Goal: Information Seeking & Learning: Check status

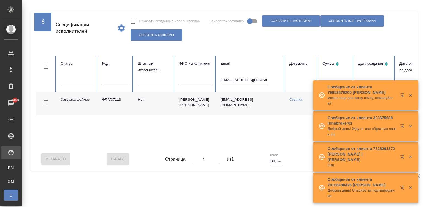
click at [242, 77] on input "kopyto_rek@mail.ru" at bounding box center [243, 80] width 46 height 8
paste input "denisovalena@list"
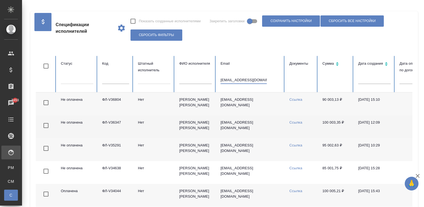
type input "denisovalena@list.ru"
click at [265, 132] on td "denisovalena@list.ru" at bounding box center [250, 126] width 69 height 23
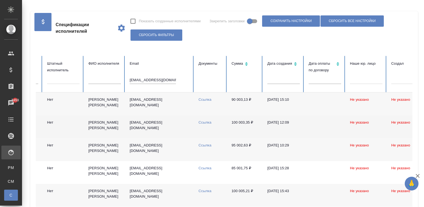
scroll to position [0, 89]
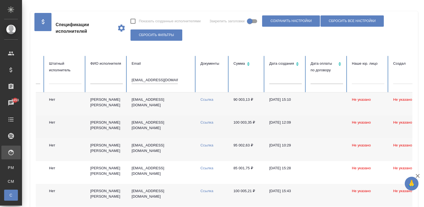
click at [252, 125] on td "100 003,35 ₽" at bounding box center [247, 126] width 36 height 23
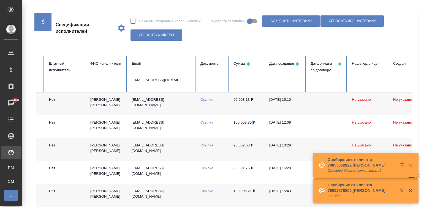
click at [153, 79] on input "denisovalena@list.ru" at bounding box center [155, 80] width 46 height 8
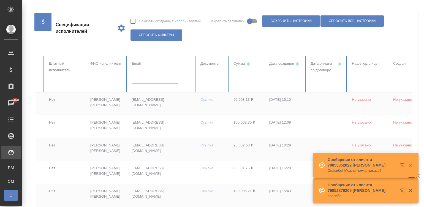
click at [204, 42] on div "Спецификации исполнителей Показать созданные исполнителями Закрепить заголовки …" at bounding box center [224, 28] width 377 height 34
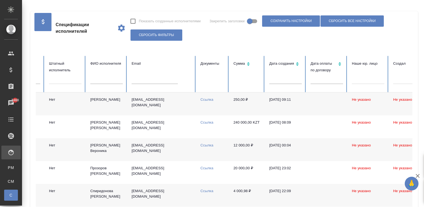
click at [246, 103] on td "250,00 ₽" at bounding box center [247, 103] width 36 height 23
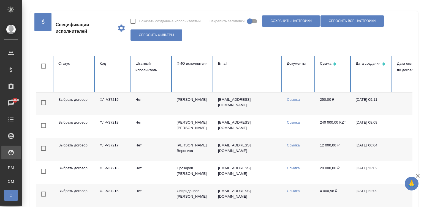
scroll to position [0, 0]
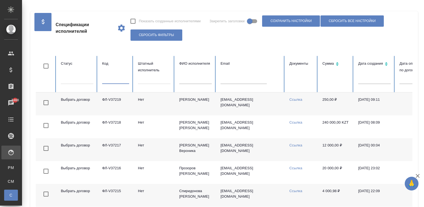
click at [111, 80] on input "text" at bounding box center [115, 80] width 27 height 8
paste input "36101"
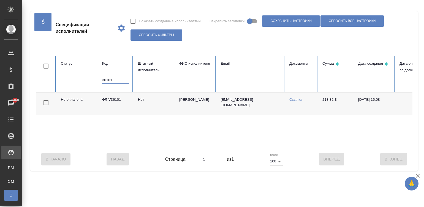
type input "36101"
click at [117, 78] on input "36101" at bounding box center [115, 80] width 27 height 8
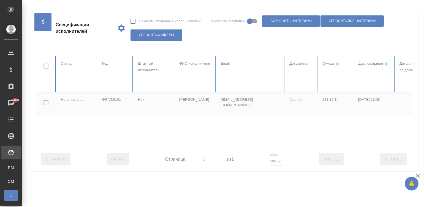
click at [231, 78] on div at bounding box center [331, 102] width 590 height 92
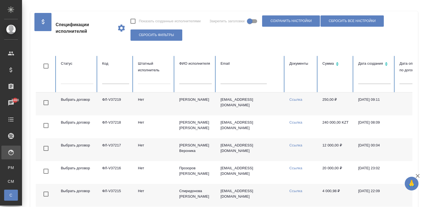
click at [241, 81] on input "text" at bounding box center [243, 80] width 46 height 8
paste input "erlam838@gmail.com"
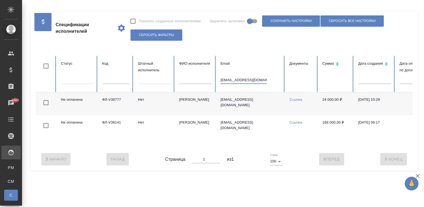
scroll to position [0, 213]
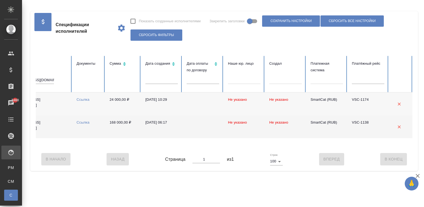
click at [166, 123] on td "15.06.2025, 06:17" at bounding box center [161, 126] width 41 height 23
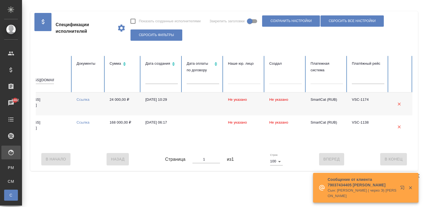
scroll to position [0, 0]
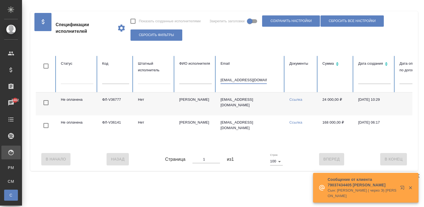
click at [229, 80] on input "erlam838@gmail.com" at bounding box center [243, 80] width 46 height 8
paste input "slujebnoe@mail.ru"
type input "slujebnoe@mail.ru"
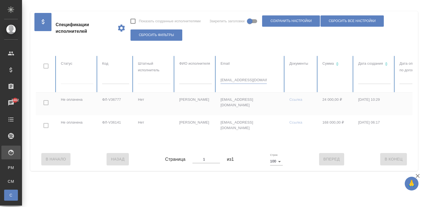
checkbox input "true"
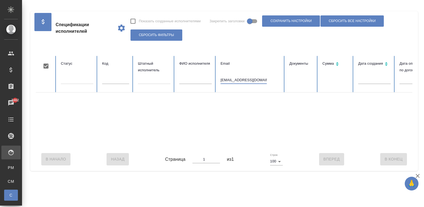
type input "slujebnoe@mail.ru"
click at [302, 153] on div "В Начало Назад Страница 1 из 1 Строк 100 100 Вперед В Конец" at bounding box center [224, 159] width 377 height 23
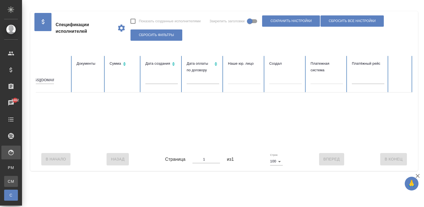
click at [13, 178] on link "CM Для CM/VM" at bounding box center [11, 181] width 14 height 11
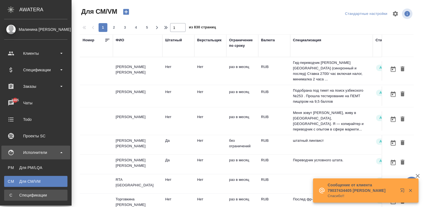
click at [15, 192] on div "Спецификации" at bounding box center [36, 195] width 58 height 6
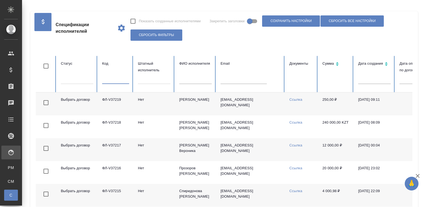
click at [105, 82] on input "text" at bounding box center [115, 80] width 27 height 8
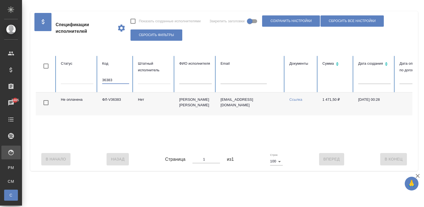
click at [118, 79] on input "36383" at bounding box center [115, 80] width 27 height 8
type input "36916"
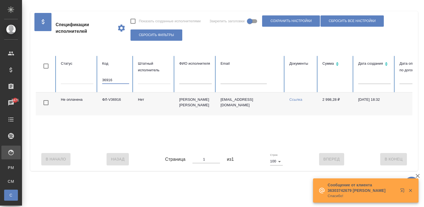
click at [168, 112] on td "Нет" at bounding box center [154, 103] width 41 height 23
click at [116, 81] on input "36916" at bounding box center [115, 80] width 27 height 8
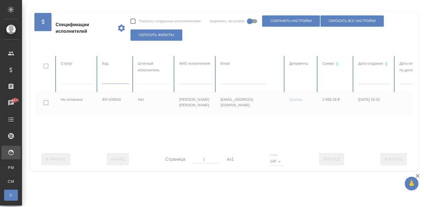
click at [333, 80] on div at bounding box center [331, 102] width 590 height 92
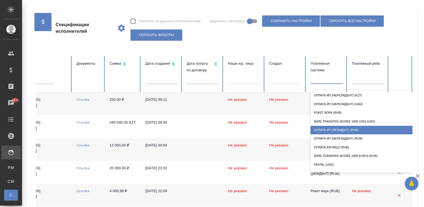
click at [351, 130] on div "Оплата ИП (резидент) (RUB)" at bounding box center [365, 130] width 110 height 9
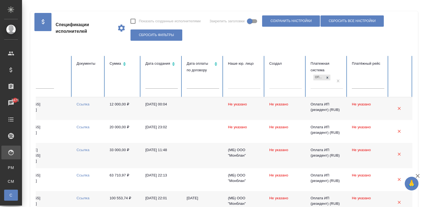
click at [184, 108] on td at bounding box center [202, 108] width 41 height 23
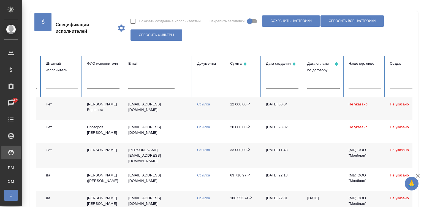
scroll to position [0, 0]
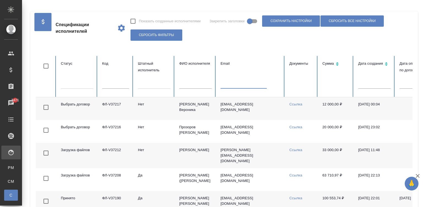
click at [238, 84] on input "text" at bounding box center [243, 85] width 46 height 8
paste input "kopyto_rek@mail.ru"
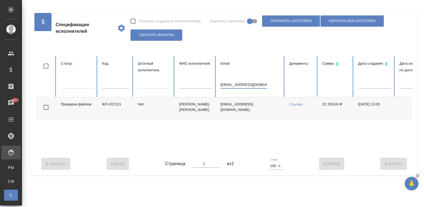
click at [192, 110] on td "Труфанов Владимир Иванович" at bounding box center [195, 108] width 41 height 23
click at [229, 84] on input "kopyto_rek@mail.ru" at bounding box center [243, 85] width 46 height 8
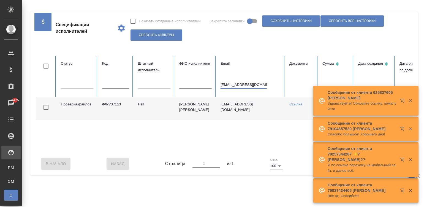
click at [229, 84] on input "kopyto_rek@mail.ru" at bounding box center [243, 85] width 46 height 8
paste input "rinka86@inbox"
type input "rinka86@inbox.ru"
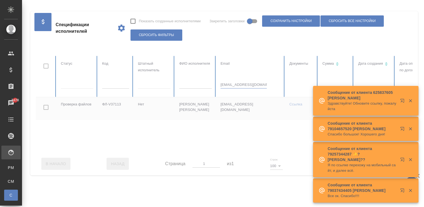
checkbox input "true"
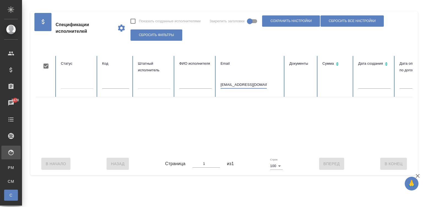
type input "rinka86@inbox.ru"
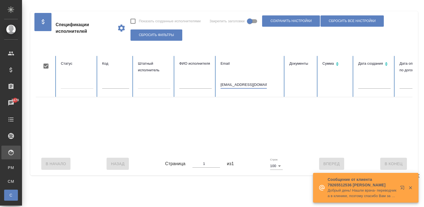
click at [252, 83] on input "rinka86@inbox.ru" at bounding box center [243, 85] width 46 height 8
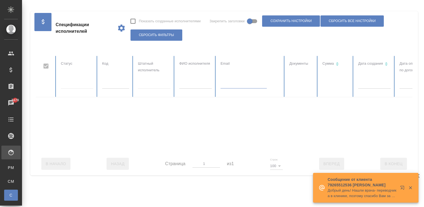
checkbox input "false"
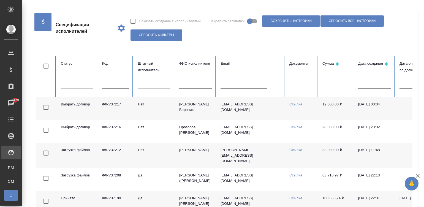
click at [267, 105] on td "niki01@list.ru" at bounding box center [250, 108] width 69 height 23
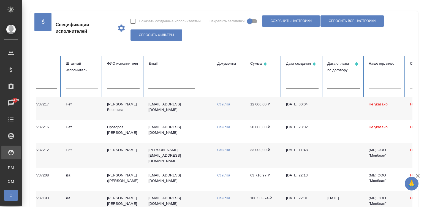
scroll to position [0, 218]
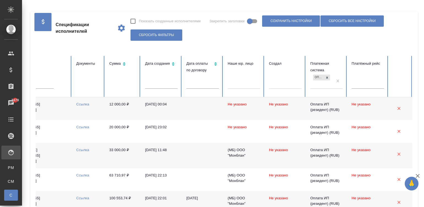
click at [193, 107] on td at bounding box center [202, 108] width 41 height 23
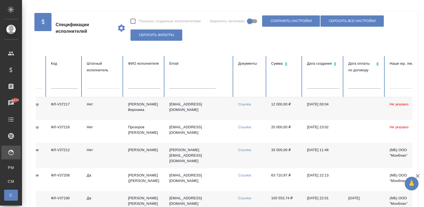
scroll to position [0, 0]
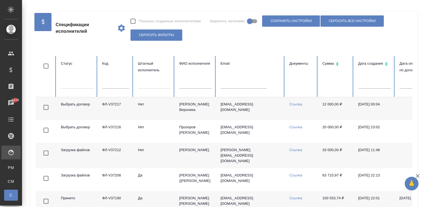
click at [160, 111] on td "Нет" at bounding box center [154, 108] width 41 height 23
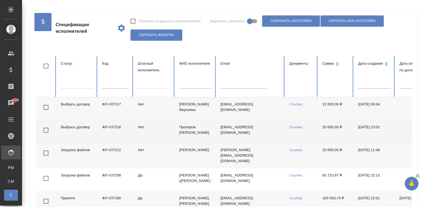
click at [164, 129] on td "Нет" at bounding box center [154, 131] width 41 height 23
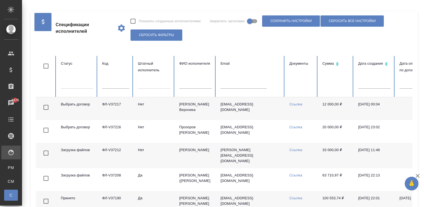
click at [165, 157] on td "Нет" at bounding box center [154, 155] width 41 height 25
click at [263, 107] on td "niki01@list.ru" at bounding box center [250, 108] width 69 height 23
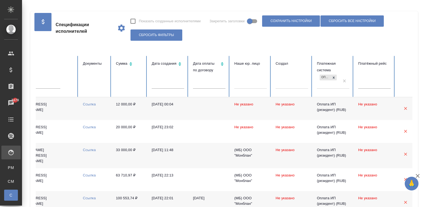
scroll to position [0, 218]
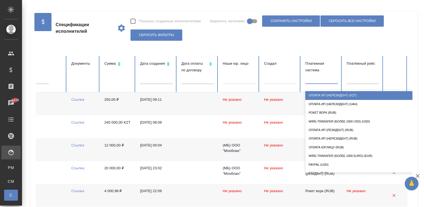
click at [310, 81] on div at bounding box center [321, 79] width 32 height 8
click at [342, 92] on div "Оплата ИП (нерезидент) (KZT)" at bounding box center [360, 95] width 110 height 9
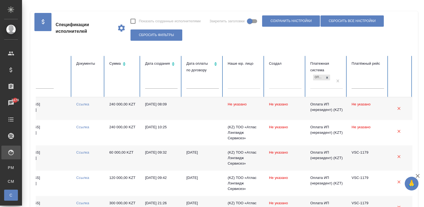
click at [227, 111] on td "Не указано" at bounding box center [243, 108] width 41 height 23
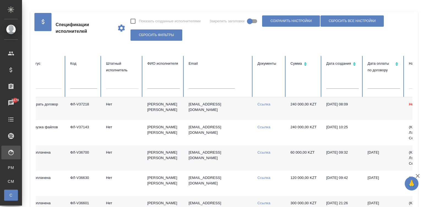
scroll to position [0, 0]
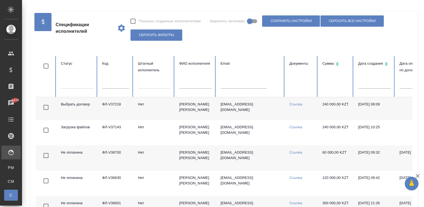
click at [149, 112] on td "Нет" at bounding box center [154, 108] width 41 height 23
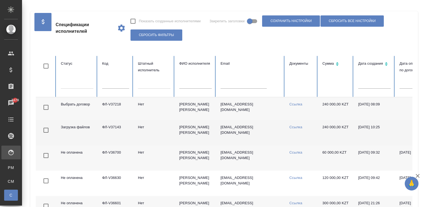
click at [179, 138] on td "Байдилдинова Асем" at bounding box center [195, 132] width 41 height 25
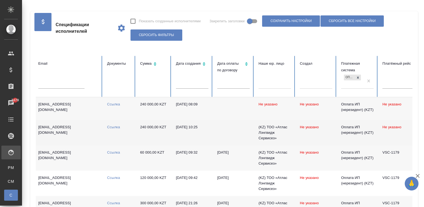
scroll to position [0, 218]
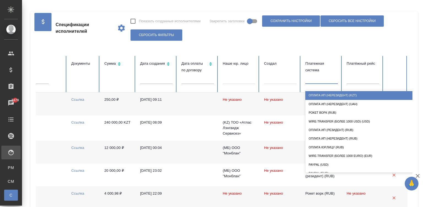
click at [325, 80] on div at bounding box center [321, 79] width 32 height 8
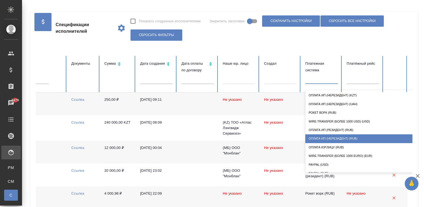
click at [359, 135] on div "Оплата ИП (нерезидент) (RUB)" at bounding box center [360, 138] width 110 height 9
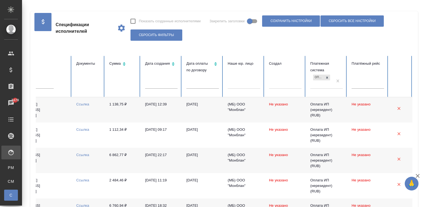
click at [165, 107] on td "08.08.2025, 12:39" at bounding box center [161, 109] width 41 height 25
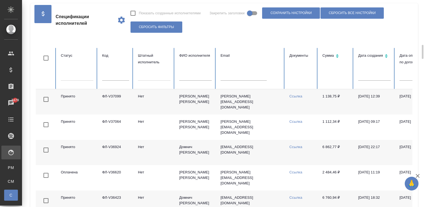
scroll to position [50, 0]
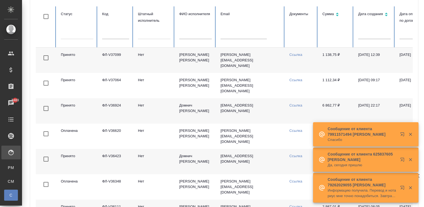
click at [118, 35] on input "text" at bounding box center [115, 35] width 27 height 8
paste input "ФЛ-V36428"
type input "ФЛ-V36428"
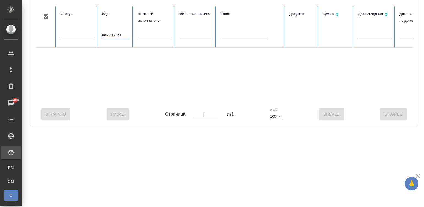
checkbox input "true"
click at [118, 35] on input "ФЛ-V36428" at bounding box center [115, 35] width 27 height 8
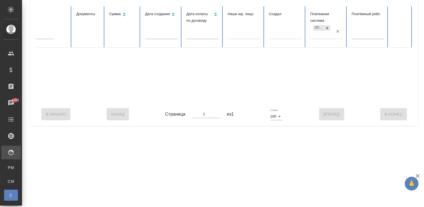
type input "ФЛ-V36428"
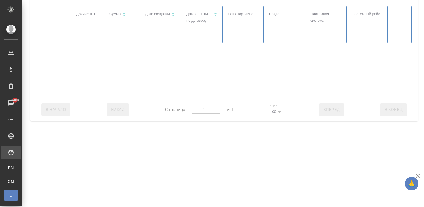
checkbox input "false"
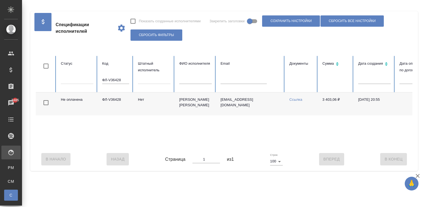
scroll to position [0, 0]
click at [115, 78] on input "ФЛ-V36428" at bounding box center [115, 80] width 27 height 8
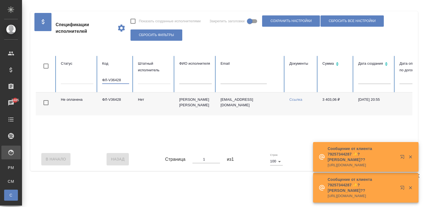
click at [115, 78] on input "ФЛ-V36428" at bounding box center [115, 80] width 27 height 8
click at [228, 82] on input "text" at bounding box center [243, 80] width 46 height 8
click at [228, 82] on table "Статус Код Штатный исполнитель ФИО исполнителя Email Документы Сумма Дата созда…" at bounding box center [331, 102] width 590 height 92
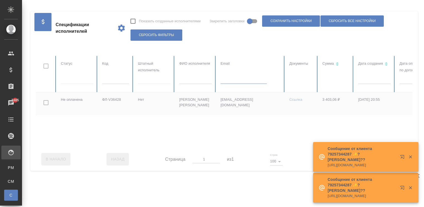
paste input "natalia.demchenko@gmail.com"
type input "natalia.demchenko@gmail.com"
click at [408, 154] on icon "button" at bounding box center [410, 156] width 5 height 5
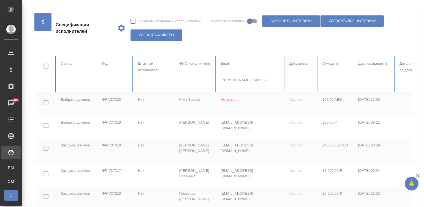
scroll to position [0, 199]
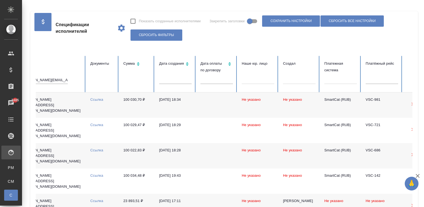
click at [200, 101] on td at bounding box center [216, 104] width 41 height 25
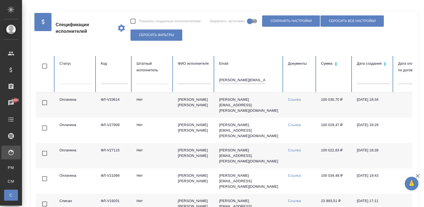
scroll to position [0, 0]
click at [160, 104] on td "Нет" at bounding box center [154, 104] width 41 height 25
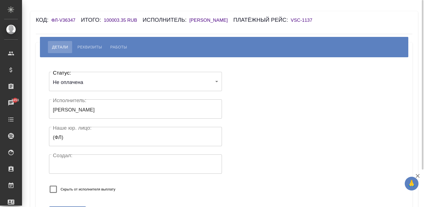
click at [220, 18] on h6 "[PERSON_NAME] [PERSON_NAME]" at bounding box center [211, 20] width 44 height 5
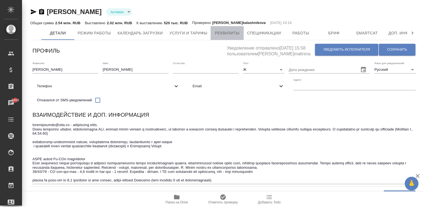
click at [225, 30] on span "Реквизиты" at bounding box center [227, 33] width 26 height 7
select select "10"
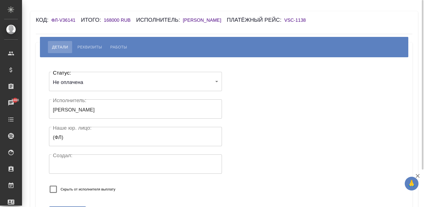
click at [202, 20] on h6 "[PERSON_NAME]" at bounding box center [205, 20] width 44 height 5
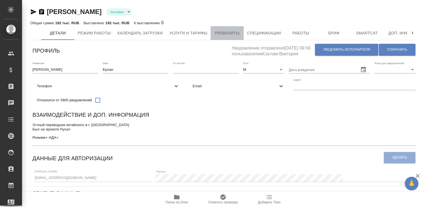
click at [231, 31] on span "Реквизиты" at bounding box center [227, 33] width 26 height 7
select select "10"
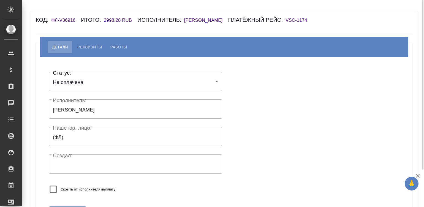
click at [201, 19] on h6 "[PERSON_NAME]" at bounding box center [206, 20] width 44 height 5
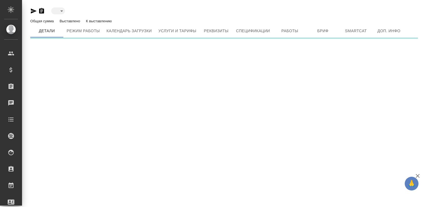
type input "active"
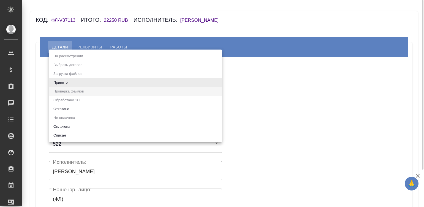
click at [66, 81] on body "🙏 .cls-1 fill:#fff; AWATERA Малинина Мария m.malinina Клиенты Спецификации Зака…" at bounding box center [212, 103] width 424 height 207
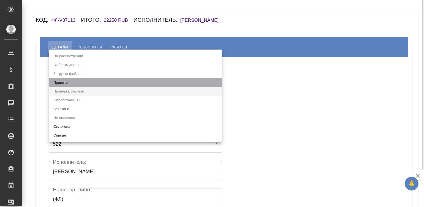
click at [66, 81] on li "Принято" at bounding box center [135, 82] width 173 height 9
type input "accepted"
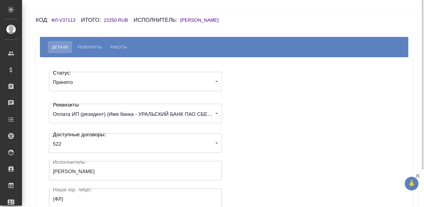
click at [255, 94] on div "Статус: Принято accepted Статус: Реквизиты Оплата ИП (резидент) (Имя банка - УР…" at bounding box center [224, 165] width 355 height 199
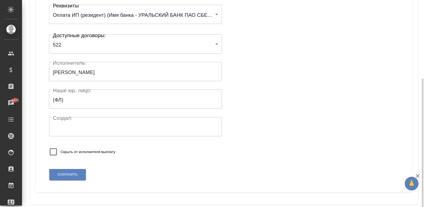
scroll to position [107, 0]
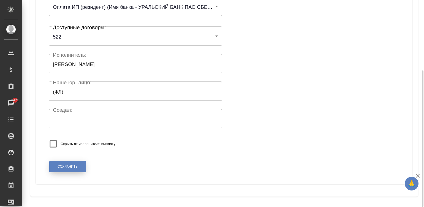
click at [69, 164] on span "Сохранить" at bounding box center [68, 166] width 20 height 5
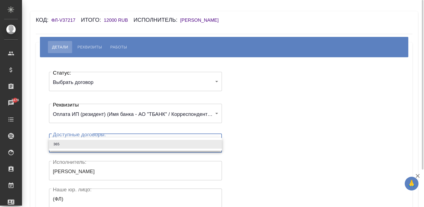
click at [73, 146] on body "🙏 .cls-1 fill:#fff; AWATERA [PERSON_NAME][PERSON_NAME] Спецификации Заказы 3479…" at bounding box center [212, 103] width 424 height 207
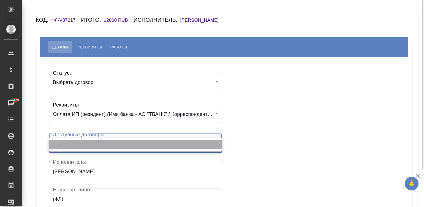
click at [73, 146] on li "365" at bounding box center [135, 144] width 173 height 9
type input "6655c10ee64b065787d415a8"
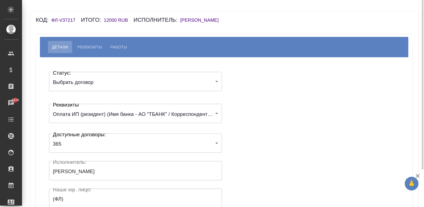
click at [260, 139] on div "Статус: Выбрать договор chooseContract Статус: Реквизиты Оплата ИП (резидент) (…" at bounding box center [224, 165] width 355 height 199
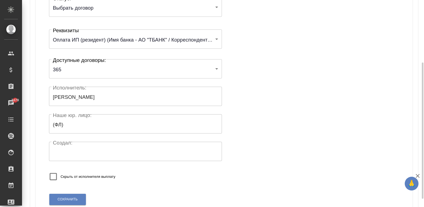
scroll to position [108, 0]
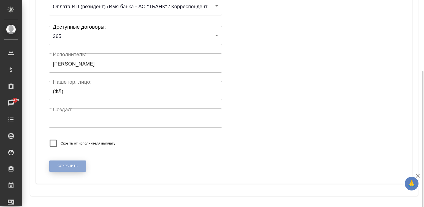
click at [66, 165] on span "Сохранить" at bounding box center [68, 166] width 20 height 5
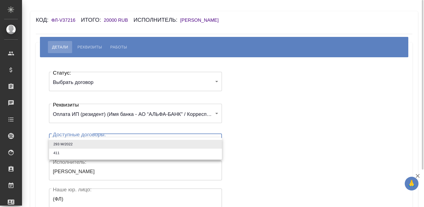
click at [84, 141] on body "🙏 .cls-1 fill:#fff; AWATERA Малинина Мария m.malinina Клиенты Спецификации Зака…" at bounding box center [212, 103] width 424 height 207
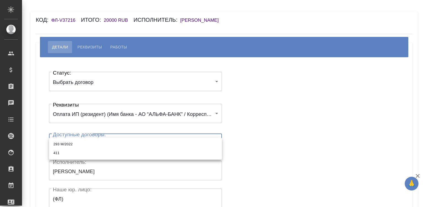
click at [80, 146] on li "293 М/2022" at bounding box center [135, 144] width 173 height 9
type input "62986faadebe3ab7d2353835"
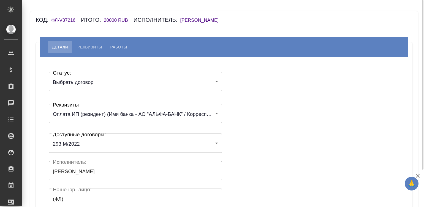
click at [280, 117] on div "Статус: Выбрать договор chooseContract Статус: Реквизиты Оплата ИП (резидент) (…" at bounding box center [224, 165] width 355 height 199
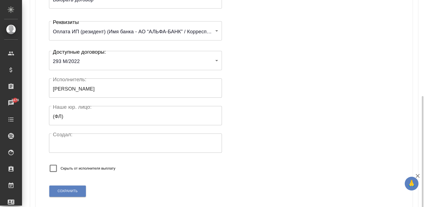
scroll to position [108, 0]
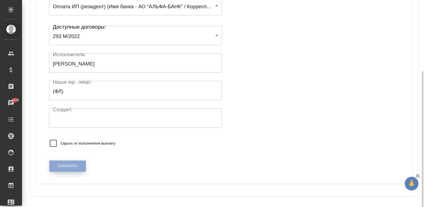
click at [61, 167] on span "Сохранить" at bounding box center [68, 166] width 20 height 5
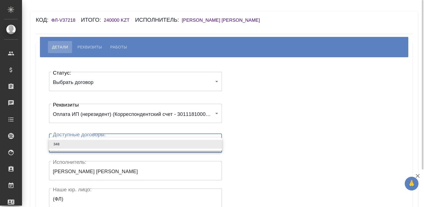
click at [103, 147] on body "🙏 .cls-1 fill:#fff; AWATERA [PERSON_NAME][PERSON_NAME] Спецификации Заказы Чаты…" at bounding box center [212, 103] width 424 height 207
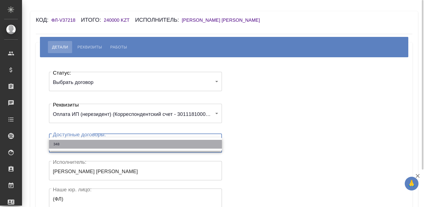
click at [103, 147] on li "348" at bounding box center [135, 144] width 173 height 9
type input "65140b95375835e9379c07e7"
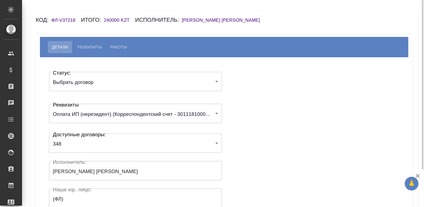
click at [256, 122] on div "Статус: Выбрать договор chooseContract Статус: Реквизиты Оплата ИП (нерезидент)…" at bounding box center [224, 165] width 355 height 199
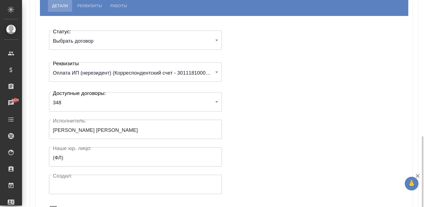
scroll to position [108, 0]
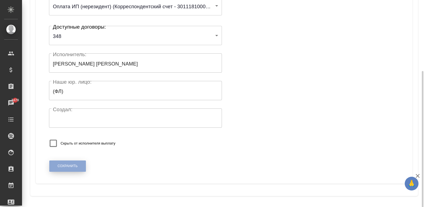
click at [67, 166] on span "Сохранить" at bounding box center [68, 166] width 20 height 5
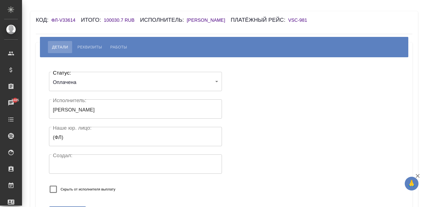
click at [199, 18] on h6 "[PERSON_NAME]" at bounding box center [209, 20] width 44 height 5
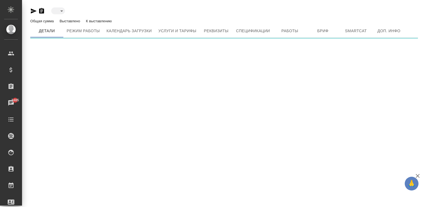
type input "blackList"
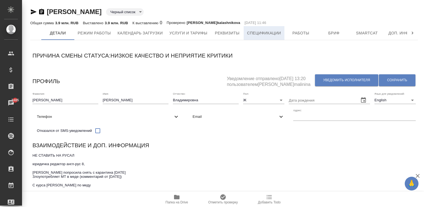
click at [256, 32] on span "Спецификации" at bounding box center [264, 33] width 34 height 7
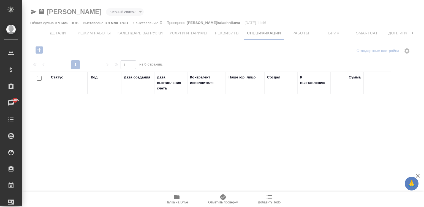
click at [36, 47] on icon "button" at bounding box center [39, 49] width 7 height 7
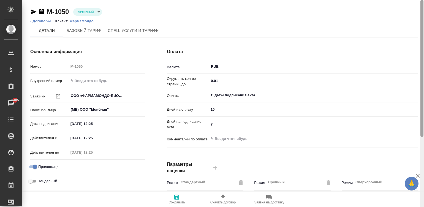
click at [424, 163] on div at bounding box center [422, 103] width 4 height 207
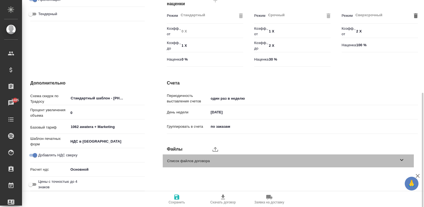
click at [211, 161] on span "Список файлов договора" at bounding box center [282, 161] width 231 height 6
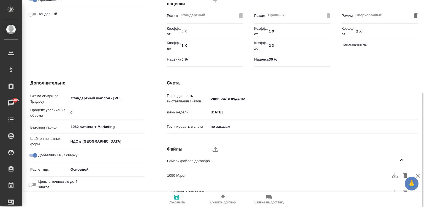
click at [389, 174] on span "1050 М.pdf" at bounding box center [283, 176] width 233 height 6
click at [393, 175] on icon "button" at bounding box center [394, 175] width 7 height 7
